Goal: Find specific page/section: Find specific page/section

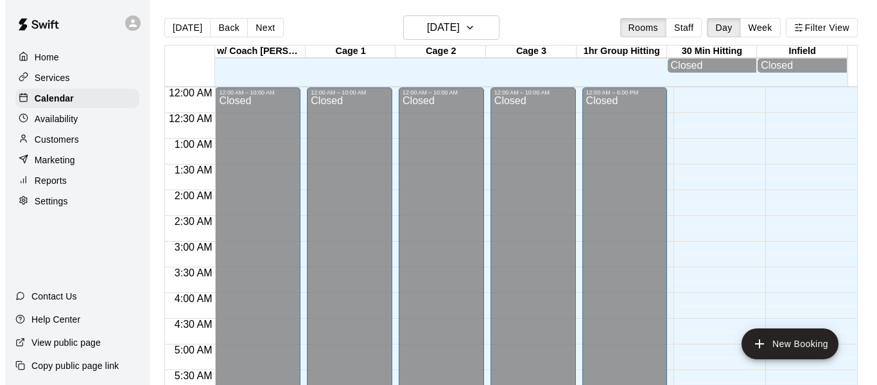
scroll to position [833, 0]
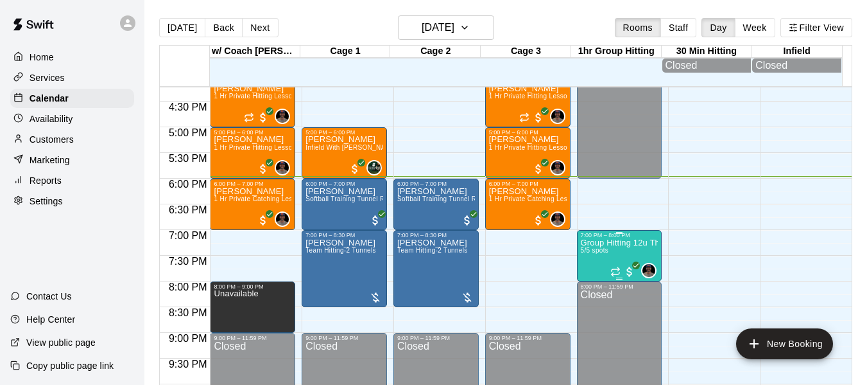
click at [589, 243] on p "Group Hitting 12u Through Middle School" at bounding box center [620, 243] width 78 height 0
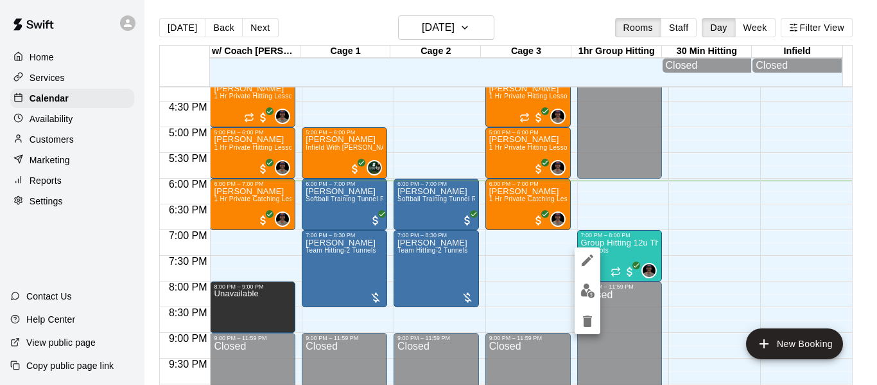
click at [520, 268] on div at bounding box center [438, 192] width 877 height 385
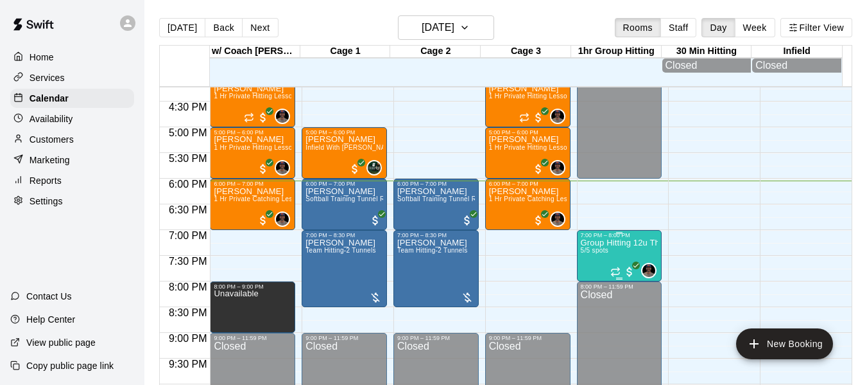
click at [581, 243] on p "Group Hitting 12u Through Middle School" at bounding box center [620, 243] width 78 height 0
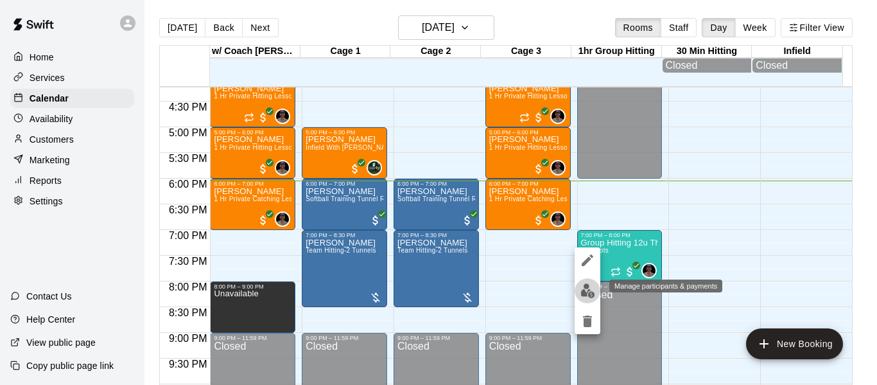
click at [589, 288] on img "edit" at bounding box center [587, 290] width 15 height 15
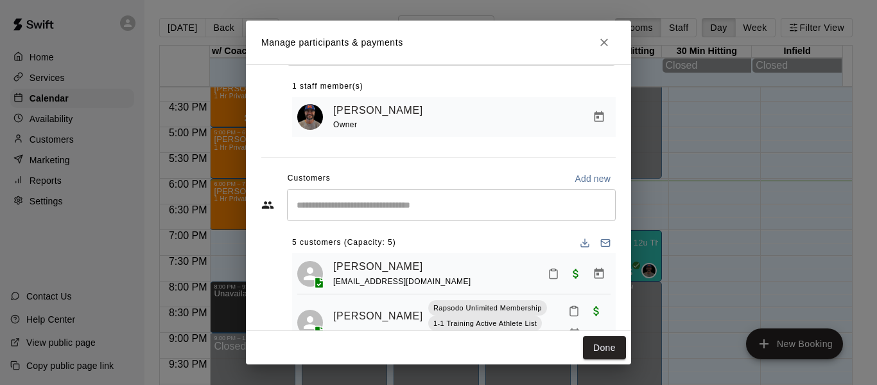
scroll to position [0, 0]
click at [604, 40] on icon "Close" at bounding box center [604, 42] width 13 height 13
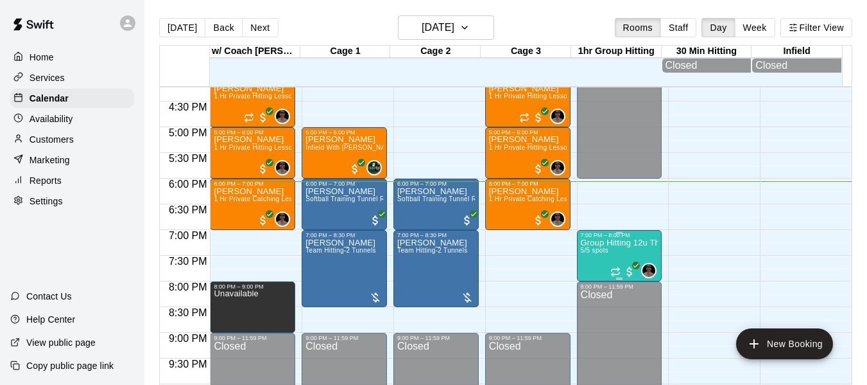
click at [593, 243] on p "Group Hitting 12u Through Middle School" at bounding box center [620, 243] width 78 height 0
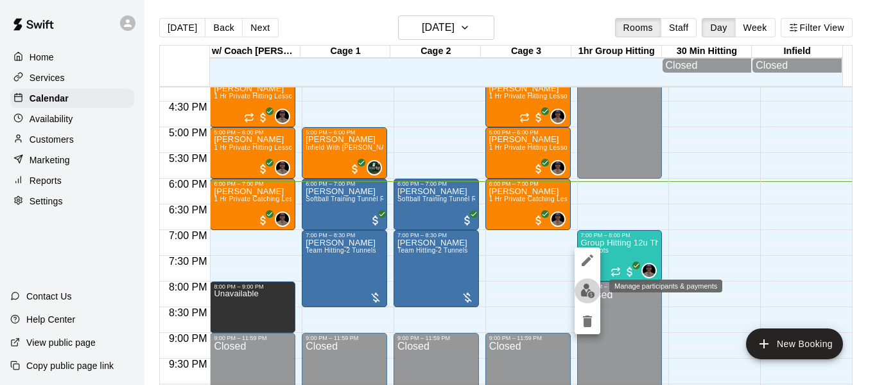
click at [582, 282] on button "edit" at bounding box center [588, 290] width 26 height 25
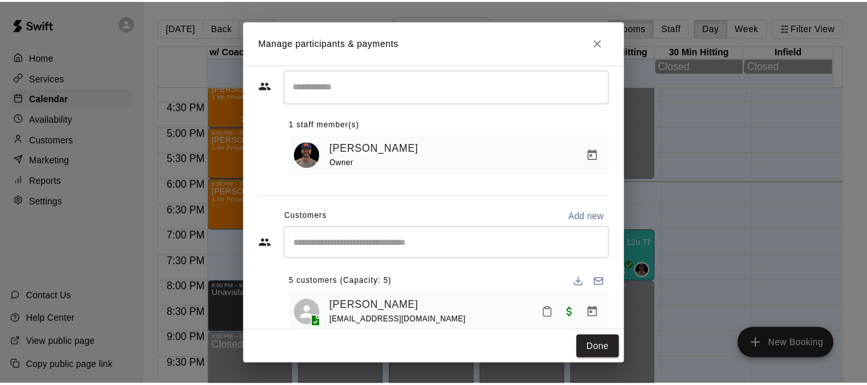
scroll to position [64, 0]
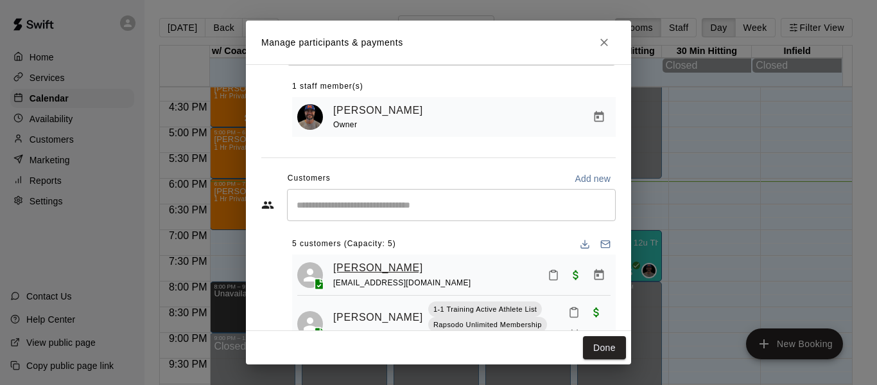
click at [367, 270] on link "[PERSON_NAME]" at bounding box center [378, 267] width 90 height 17
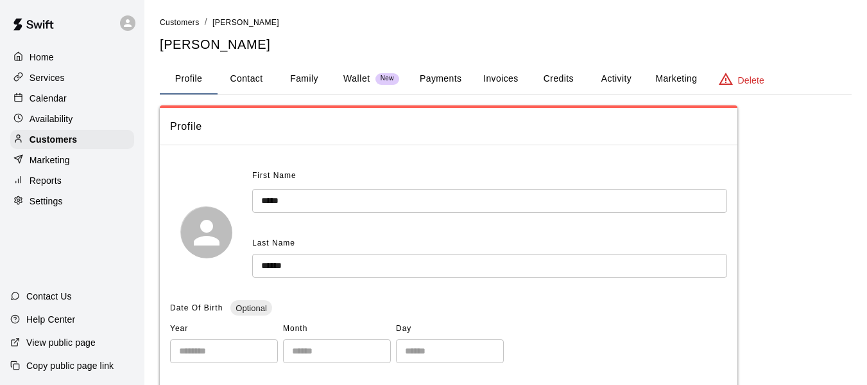
click at [301, 72] on button "Family" at bounding box center [304, 79] width 58 height 31
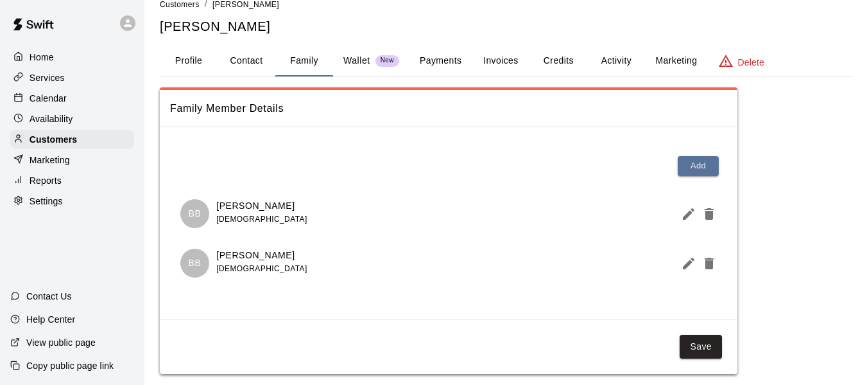
scroll to position [33, 0]
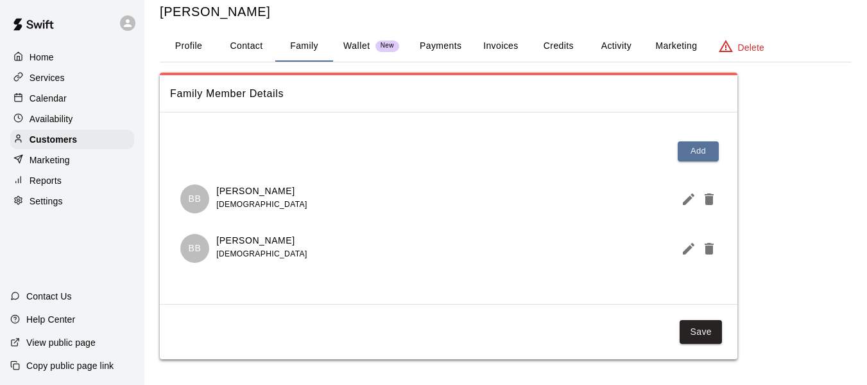
click at [78, 97] on div "Calendar" at bounding box center [72, 98] width 124 height 19
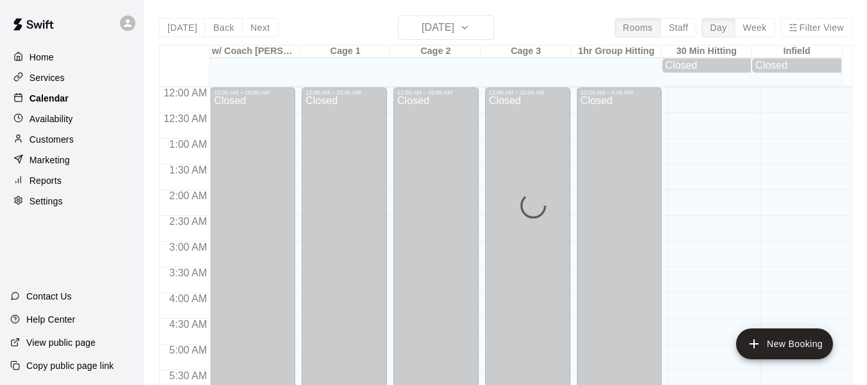
scroll to position [880, 0]
